Goal: Register for event/course

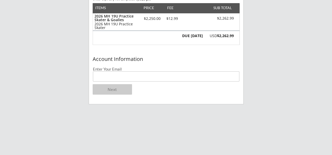
scroll to position [52, 0]
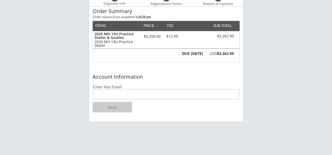
click at [125, 94] on input "email" at bounding box center [166, 94] width 146 height 10
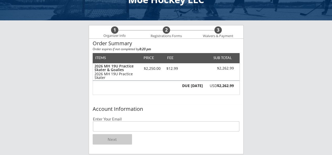
scroll to position [16, 0]
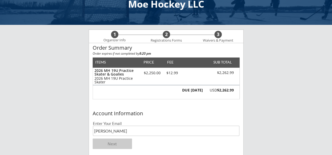
type input "[EMAIL_ADDRESS][DOMAIN_NAME]"
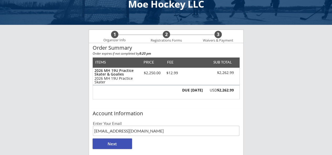
click at [121, 147] on button "Next" at bounding box center [112, 144] width 39 height 10
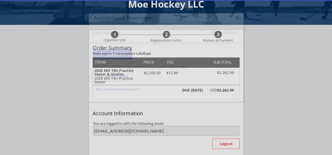
type input "[EMAIL_ADDRESS][DOMAIN_NAME]"
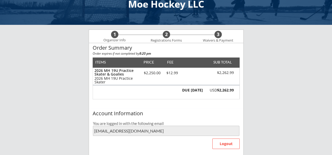
type input "[PERSON_NAME]"
type input "Miner"
type input "[PHONE_NUMBER]"
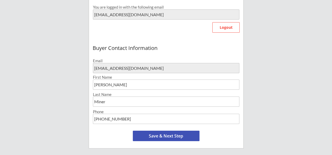
scroll to position [147, 0]
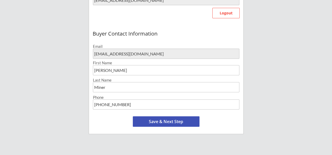
click at [172, 121] on button "Save & Next Step" at bounding box center [166, 122] width 67 height 10
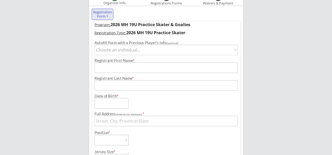
scroll to position [40, 0]
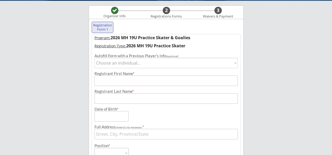
click at [133, 62] on select "Choose an individual... [PERSON_NAME]" at bounding box center [165, 63] width 143 height 10
select select ""1348695171700984260__LOOKUP__1706556160855x118820232556969980""
click at [94, 58] on select "Choose an individual... [PERSON_NAME]" at bounding box center [165, 63] width 143 height 10
type input "[PERSON_NAME]"
type input "Miner"
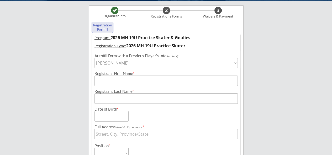
type input "[DATE]"
type input "[STREET_ADDRESS]"
select select ""Defense""
select select ""Adult Medium""
type input "[MEDICAL_DATA] to [MEDICAL_DATA] and Cephalasporin meds"
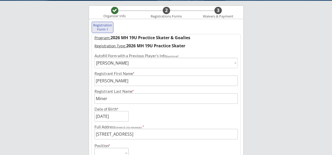
type input "[PERSON_NAME]"
type input "[PHONE_NUMBER]"
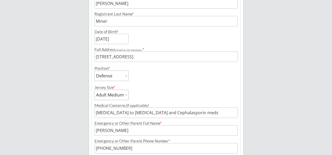
scroll to position [118, 0]
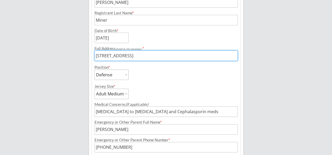
drag, startPoint x: 197, startPoint y: 56, endPoint x: 124, endPoint y: 56, distance: 72.9
click at [124, 56] on input "input" at bounding box center [165, 56] width 143 height 10
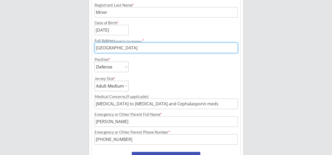
scroll to position [171, 0]
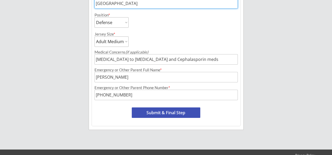
type input "[GEOGRAPHIC_DATA]"
click at [180, 115] on button "Submit & Final Step" at bounding box center [166, 113] width 68 height 10
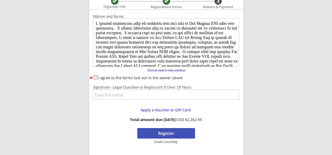
scroll to position [45, 0]
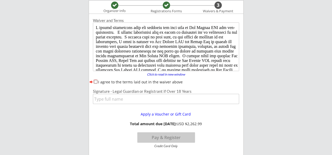
drag, startPoint x: 96, startPoint y: 82, endPoint x: 101, endPoint y: 94, distance: 12.9
click at [96, 82] on input "I agree to the terms laid out in the waiver above" at bounding box center [95, 81] width 3 height 3
checkbox input "true"
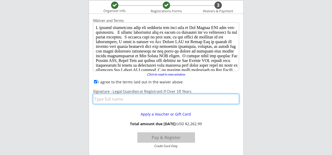
click at [105, 98] on input "input" at bounding box center [166, 99] width 146 height 10
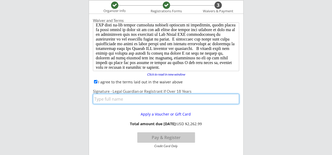
scroll to position [59, 0]
type input "[PERSON_NAME]"
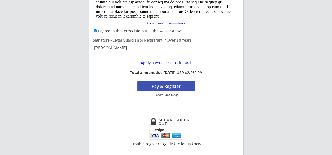
scroll to position [97, 0]
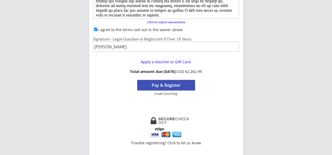
click at [169, 86] on button "Pay & Register" at bounding box center [166, 85] width 58 height 10
